Goal: Obtain resource: Download file/media

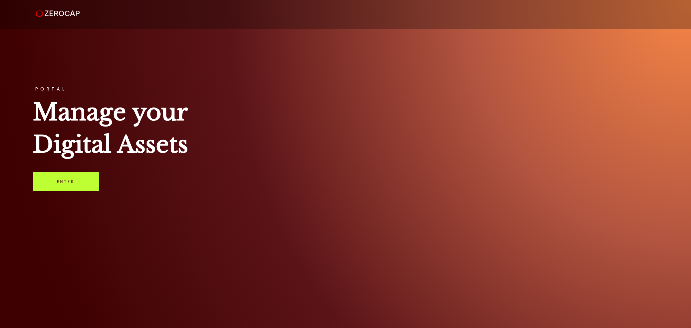
click at [79, 188] on link "Enter" at bounding box center [66, 181] width 66 height 19
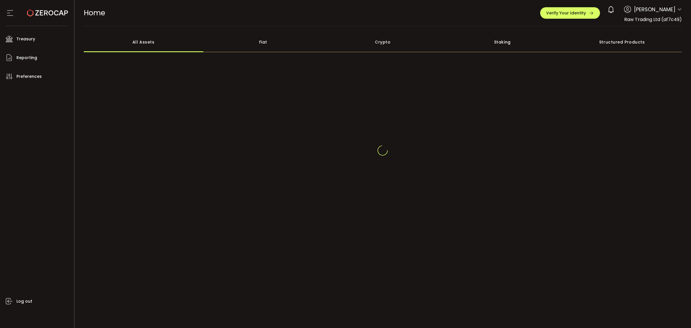
click at [680, 16] on span "Raw Trading Ltd (af7c49)" at bounding box center [653, 19] width 58 height 7
click at [680, 12] on icon at bounding box center [679, 9] width 5 height 5
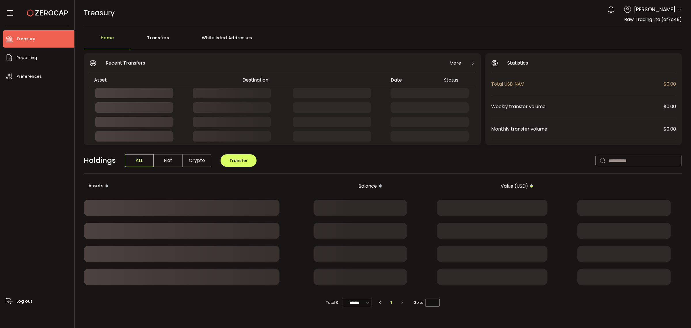
click at [681, 9] on header "PDF is being processed and will download to your computer TREASURY Buy Power $0…" at bounding box center [383, 13] width 617 height 26
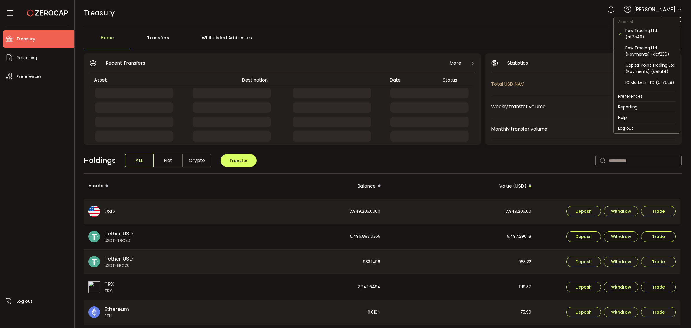
click at [679, 10] on icon at bounding box center [679, 9] width 5 height 5
click at [647, 56] on div "Raw Trading Ltd (Payments) (dcf236)" at bounding box center [650, 51] width 50 height 13
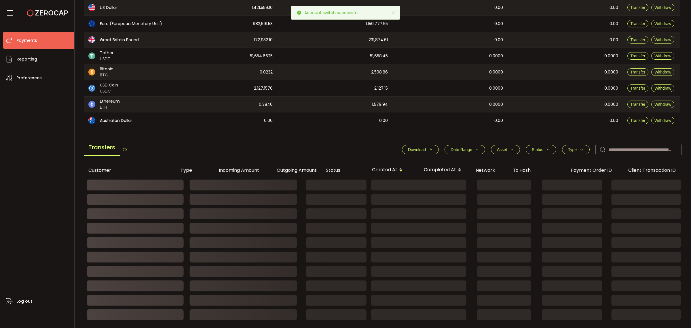
click at [477, 168] on div "Network" at bounding box center [489, 170] width 37 height 7
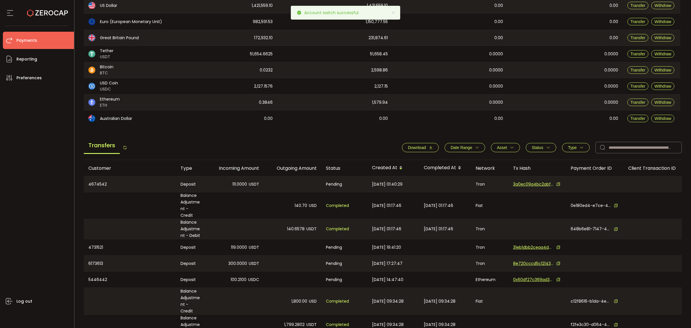
scroll to position [108, 0]
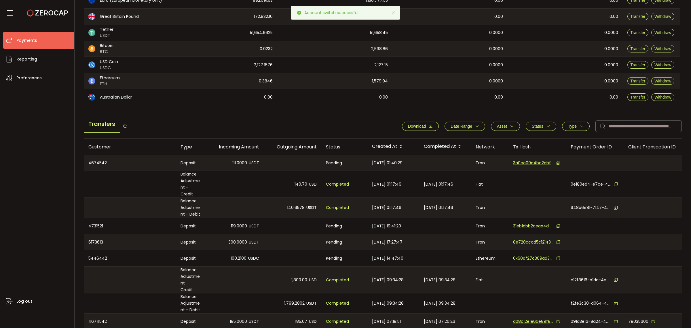
click at [476, 124] on button "Date Range" at bounding box center [465, 125] width 41 height 9
click at [439, 143] on icon at bounding box center [441, 140] width 6 height 9
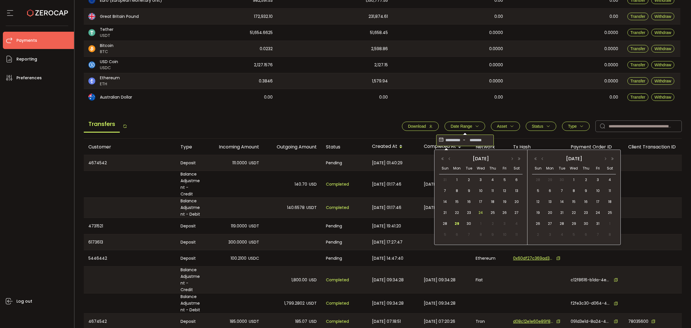
drag, startPoint x: 480, startPoint y: 212, endPoint x: 477, endPoint y: 215, distance: 4.2
click at [479, 213] on span "24" at bounding box center [480, 212] width 7 height 7
click at [459, 222] on span "29" at bounding box center [456, 223] width 7 height 7
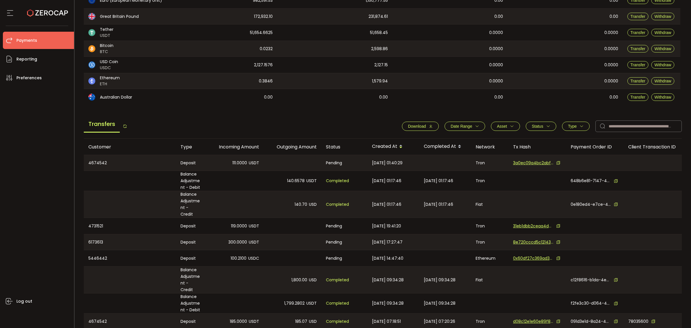
click at [420, 127] on span "Download" at bounding box center [417, 126] width 18 height 5
